Goal: Entertainment & Leisure: Consume media (video, audio)

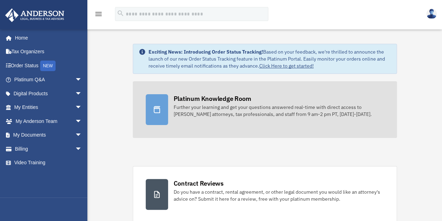
click at [157, 111] on icon at bounding box center [157, 109] width 8 height 8
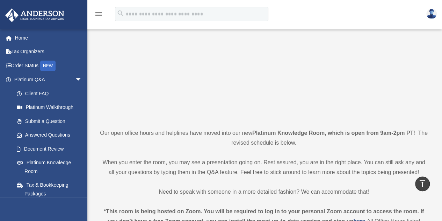
scroll to position [51, 0]
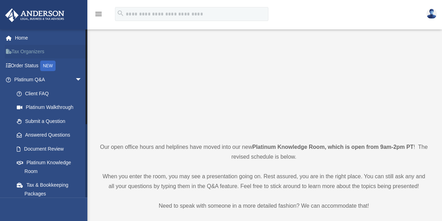
click at [30, 53] on link "Tax Organizers" at bounding box center [49, 52] width 88 height 14
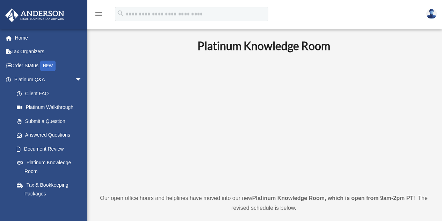
scroll to position [51, 0]
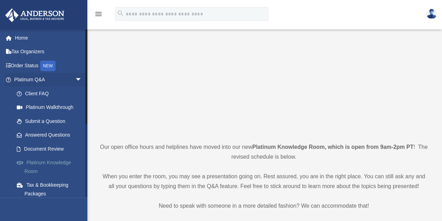
click at [63, 162] on link "Platinum Knowledge Room" at bounding box center [51, 167] width 83 height 22
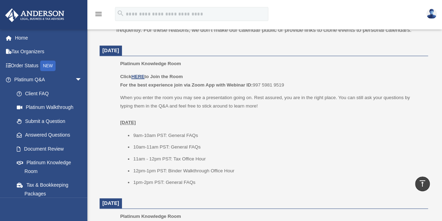
scroll to position [289, 0]
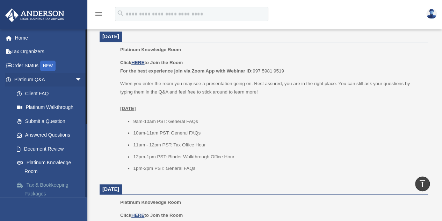
click at [63, 182] on link "Tax & Bookkeeping Packages" at bounding box center [51, 189] width 83 height 22
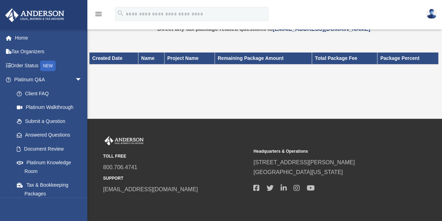
scroll to position [43, 0]
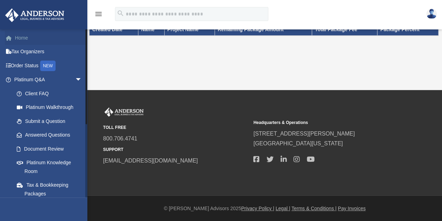
click at [20, 39] on link "Home" at bounding box center [49, 38] width 88 height 14
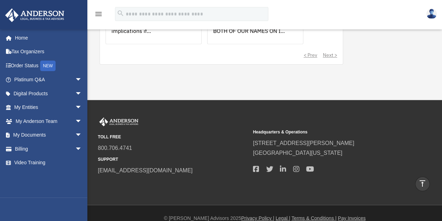
scroll to position [512, 0]
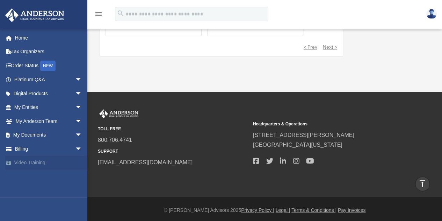
click at [35, 164] on link "Video Training" at bounding box center [49, 163] width 88 height 14
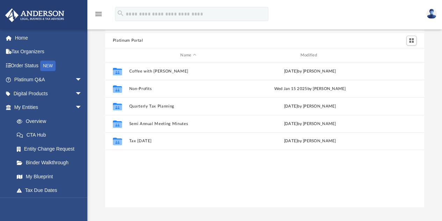
scroll to position [33, 0]
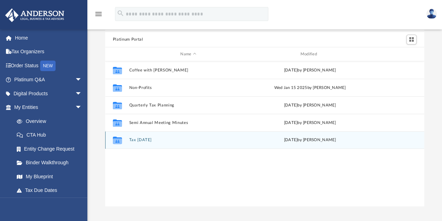
click at [126, 144] on div "Collaborated Folder" at bounding box center [117, 139] width 17 height 11
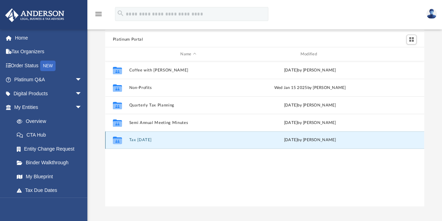
click at [122, 140] on icon "grid" at bounding box center [117, 141] width 9 height 6
click at [117, 139] on icon "grid" at bounding box center [117, 141] width 9 height 6
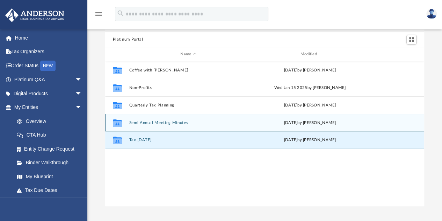
click at [120, 122] on icon "grid" at bounding box center [117, 124] width 9 height 6
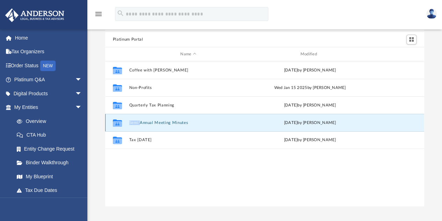
click at [120, 122] on icon "grid" at bounding box center [117, 124] width 9 height 6
click at [120, 168] on div "Collaborated Folder Coffee with Carl Wed Aug 16 2023 by Matthew Moore Collabora…" at bounding box center [264, 133] width 319 height 145
click at [414, 38] on span "Switch to Grid View" at bounding box center [412, 39] width 6 height 6
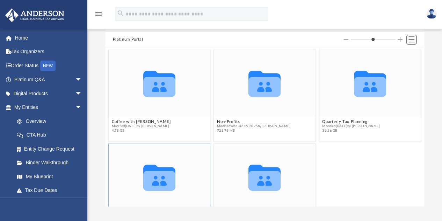
scroll to position [153, 314]
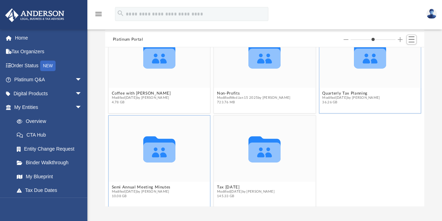
click at [364, 72] on icon "Collaborated Folder" at bounding box center [369, 55] width 61 height 40
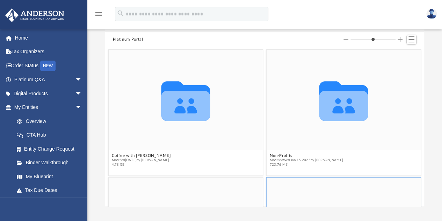
scroll to position [96, 0]
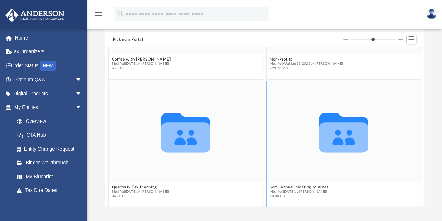
drag, startPoint x: 353, startPoint y: 39, endPoint x: 364, endPoint y: 38, distance: 10.5
click at [364, 38] on input "Column size" at bounding box center [373, 39] width 45 height 5
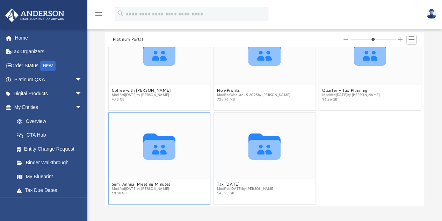
drag, startPoint x: 373, startPoint y: 39, endPoint x: 346, endPoint y: 45, distance: 28.1
type input "*"
click at [351, 42] on input "Column size" at bounding box center [373, 39] width 45 height 5
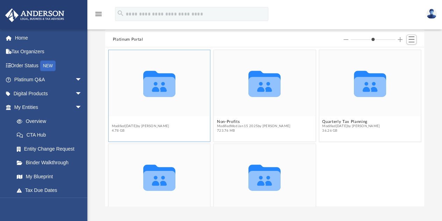
click at [135, 91] on figure "Collaborated Folder Coffee with Carl Modified Wed Aug 16 2023 by Matthew Moore …" at bounding box center [160, 92] width 102 height 85
click at [225, 119] on button "Non-Profits" at bounding box center [253, 121] width 73 height 5
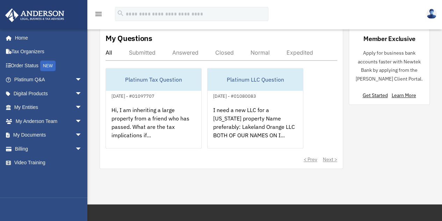
scroll to position [367, 0]
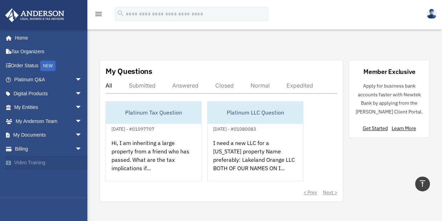
click at [43, 163] on link "Video Training" at bounding box center [49, 163] width 88 height 14
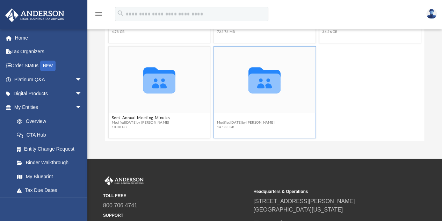
scroll to position [31, 0]
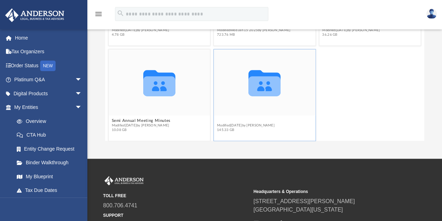
click at [233, 116] on figcaption "Tax Tuesday Modified Wed Aug 27 2025 by Zyan Treadwell 145.33 GB" at bounding box center [265, 125] width 102 height 19
click at [234, 119] on button "Tax Tuesday" at bounding box center [246, 121] width 58 height 5
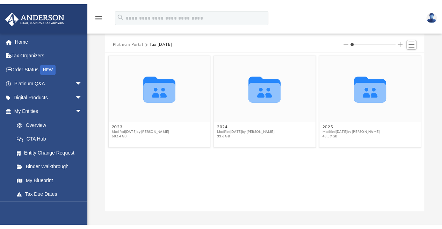
scroll to position [34, 0]
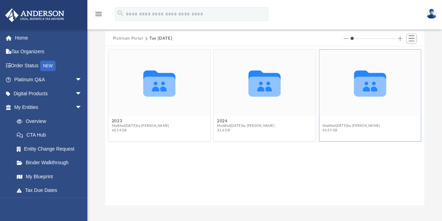
click at [329, 120] on button "2025" at bounding box center [351, 121] width 58 height 5
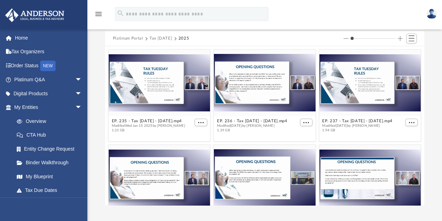
click at [401, 36] on button "Increase column size" at bounding box center [400, 38] width 5 height 5
type input "*"
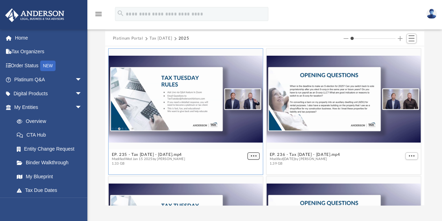
click at [255, 152] on button "More options" at bounding box center [254, 155] width 13 height 7
click at [185, 152] on button "EP. 235 - Tax Tuesday - January 14th, 2025.mp4" at bounding box center [148, 154] width 73 height 5
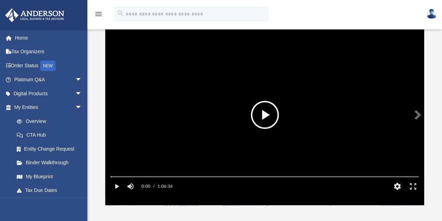
click at [264, 116] on button "File preview" at bounding box center [265, 115] width 28 height 28
click at [117, 193] on button "Pause" at bounding box center [117, 186] width 16 height 14
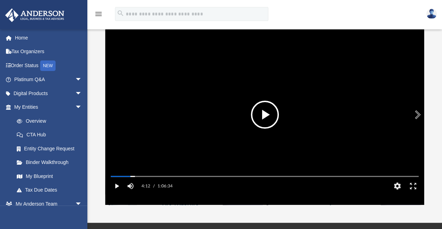
click at [265, 113] on button "File preview" at bounding box center [265, 115] width 28 height 28
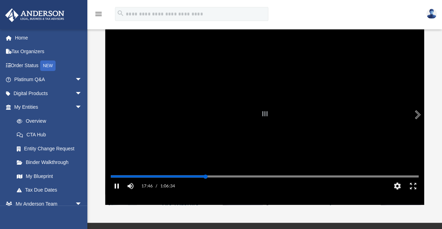
drag, startPoint x: 192, startPoint y: 186, endPoint x: 206, endPoint y: 189, distance: 14.8
click at [206, 189] on div "Autoplay Disabled Speed Normal Quality Auto Subtitles/CC Off Audio Autoplay Dis…" at bounding box center [265, 114] width 320 height 180
click at [222, 186] on div "Autoplay Disabled Speed Normal Quality Auto Subtitles/CC Off Audio Autoplay Dis…" at bounding box center [265, 114] width 320 height 180
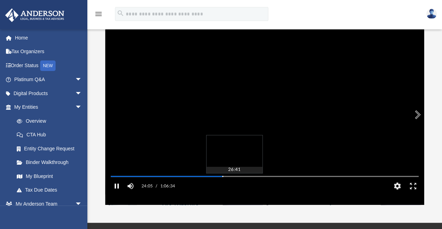
click at [234, 186] on div "Autoplay Disabled Speed Normal Quality Auto Subtitles/CC Off Audio Autoplay Dis…" at bounding box center [265, 114] width 320 height 180
click at [245, 186] on div "Autoplay Disabled Speed Normal Quality Auto Subtitles/CC Off Audio Autoplay Dis…" at bounding box center [265, 114] width 320 height 180
click at [239, 189] on div "29:07 / 1:06:34 CC HD" at bounding box center [264, 186] width 319 height 14
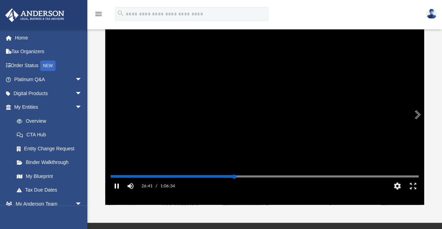
drag, startPoint x: 246, startPoint y: 186, endPoint x: 234, endPoint y: 187, distance: 11.9
click at [234, 179] on div "Media Slider" at bounding box center [234, 176] width 4 height 4
click at [116, 192] on button "Pause" at bounding box center [117, 186] width 16 height 14
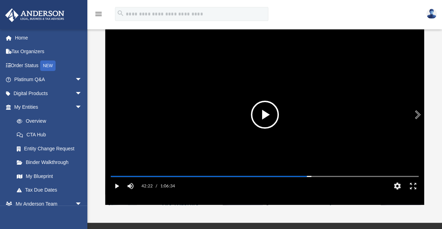
click at [117, 193] on button "Play" at bounding box center [117, 186] width 16 height 14
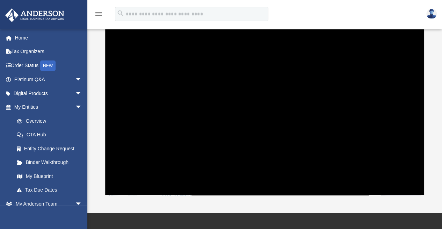
scroll to position [45, 0]
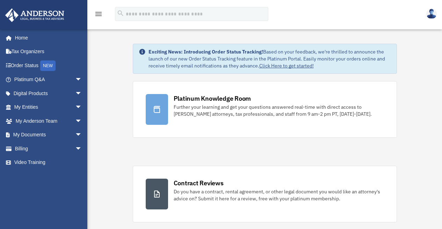
scroll to position [367, 0]
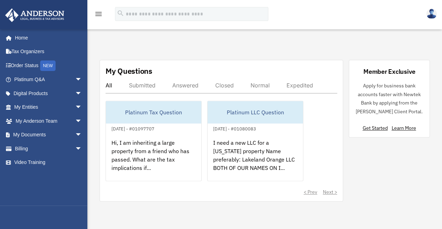
click at [43, 160] on link "Video Training" at bounding box center [49, 163] width 88 height 14
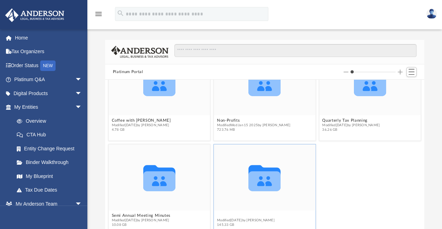
scroll to position [31, 0]
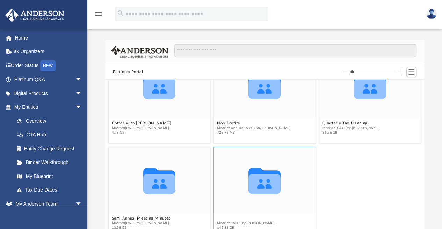
click at [225, 214] on div "Collaborated Folder Coffee with [PERSON_NAME] Modified [DATE] by [PERSON_NAME] …" at bounding box center [264, 159] width 319 height 159
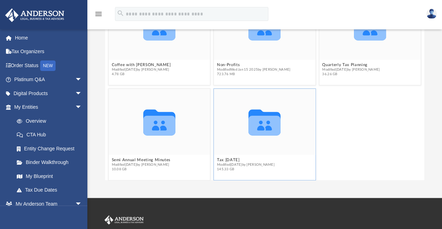
scroll to position [62, 0]
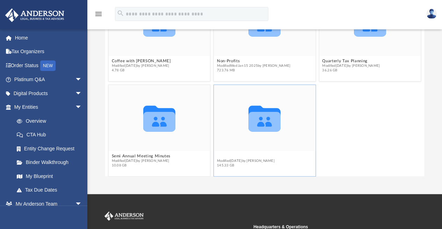
click at [235, 154] on button "Tax [DATE]" at bounding box center [246, 156] width 58 height 5
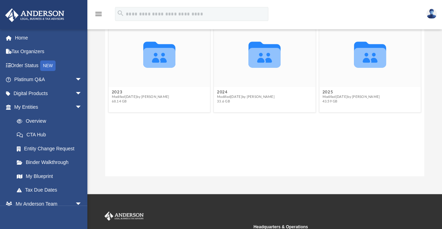
scroll to position [0, 0]
click at [329, 90] on button "2025" at bounding box center [351, 92] width 58 height 5
